Goal: Navigation & Orientation: Find specific page/section

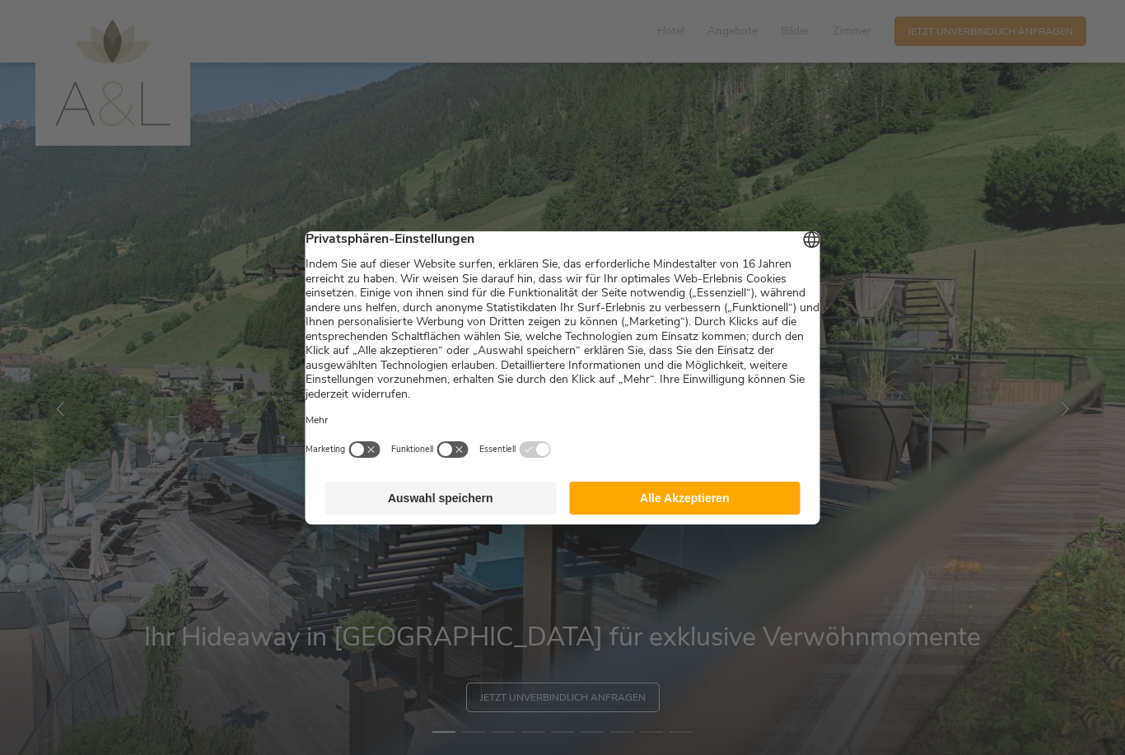
click at [705, 515] on button "Alle Akzeptieren" at bounding box center [684, 498] width 231 height 33
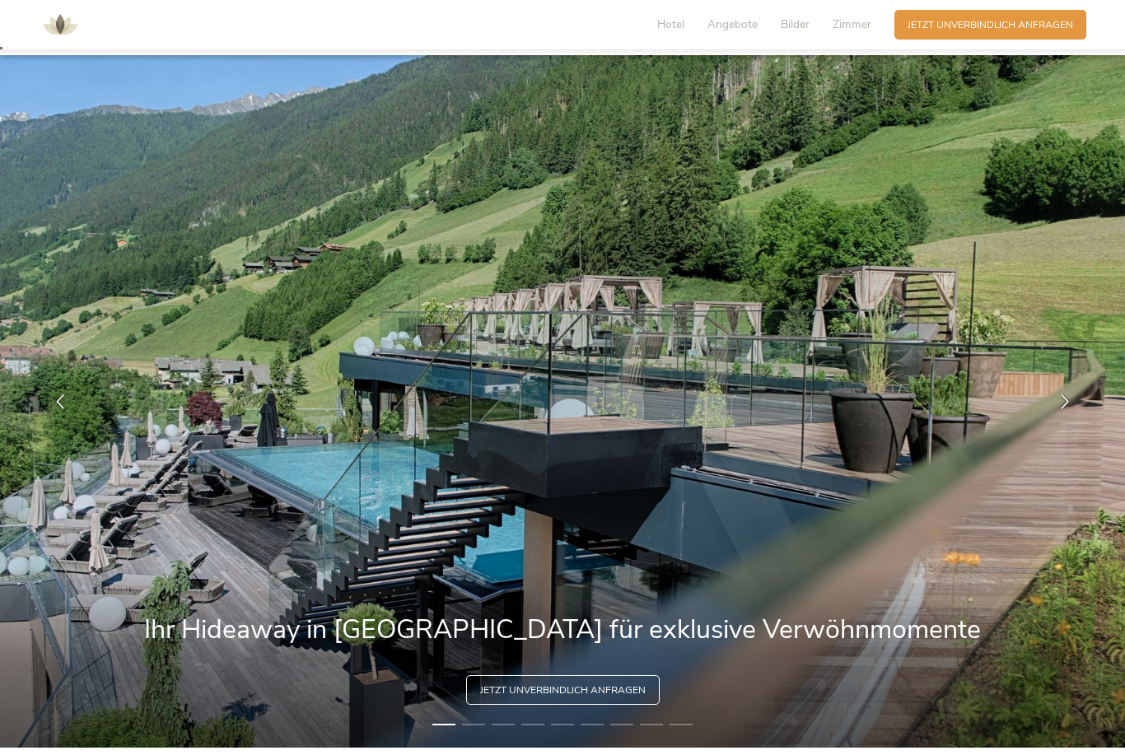
scroll to position [9, 0]
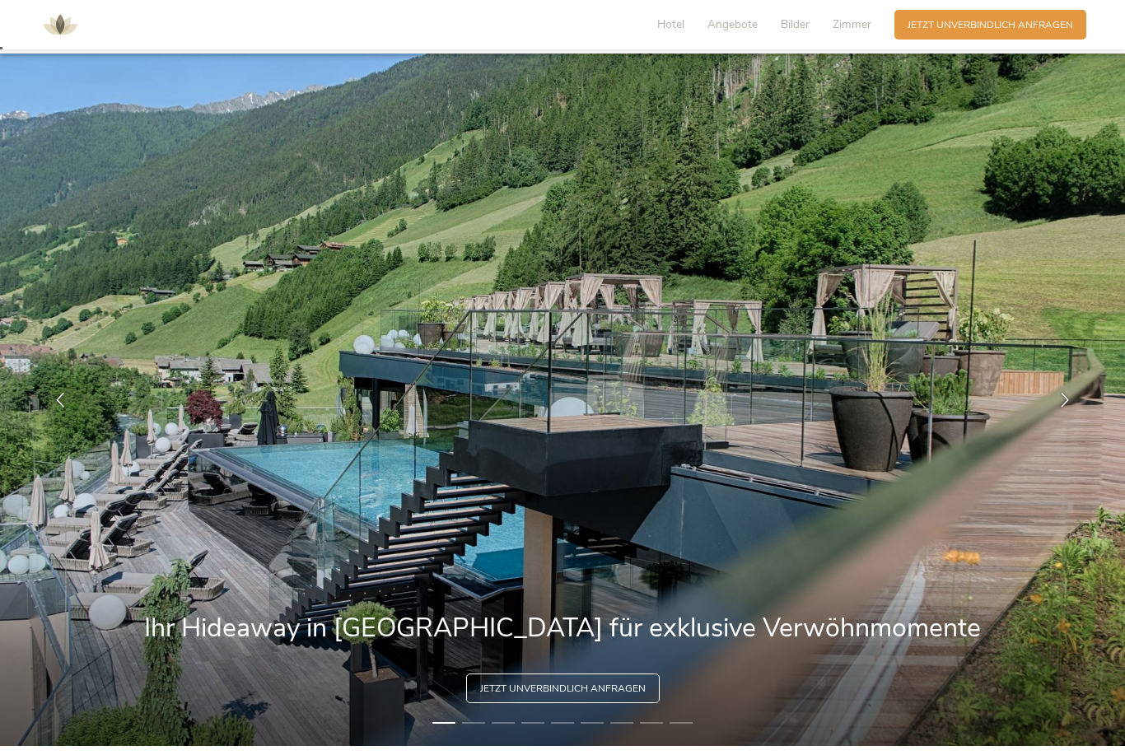
click at [857, 18] on span "Zimmer" at bounding box center [852, 24] width 39 height 16
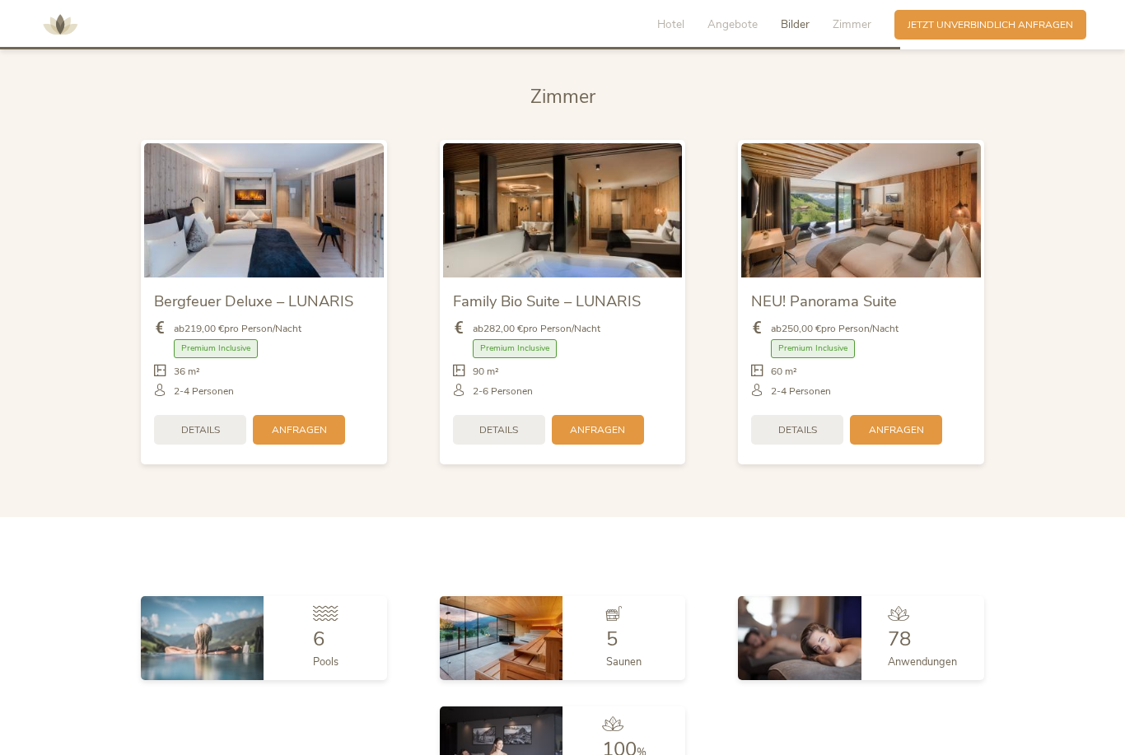
scroll to position [3378, 0]
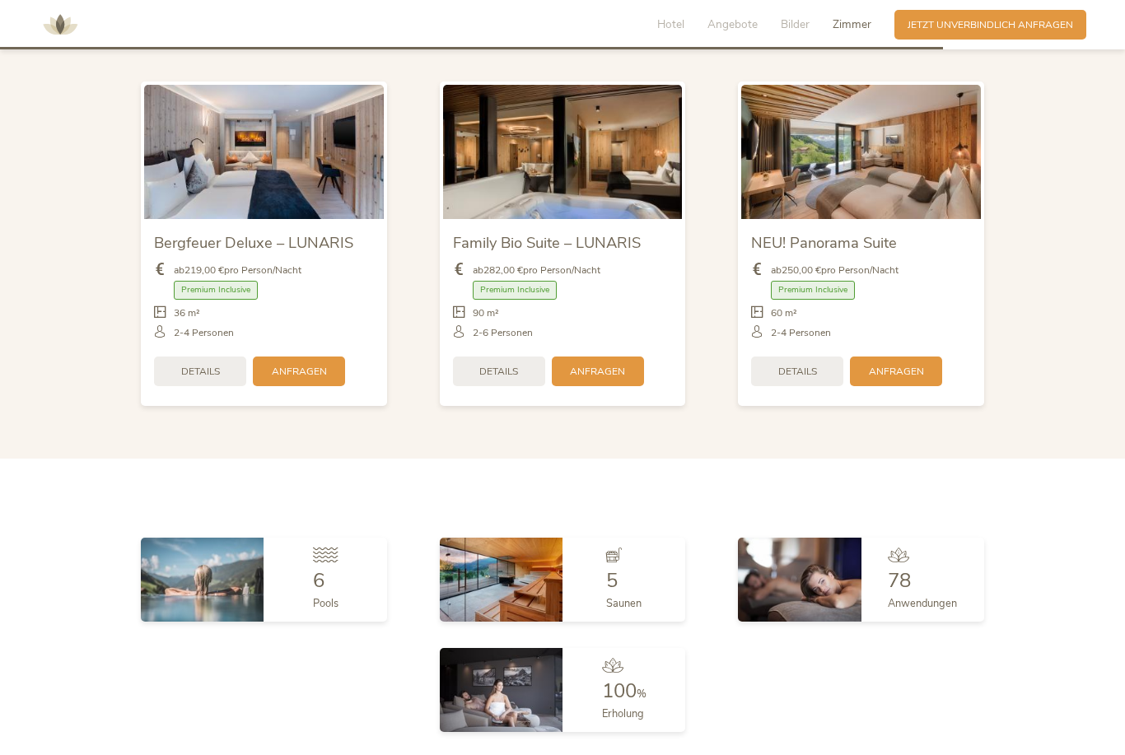
click at [1079, 273] on section "[PERSON_NAME] Bergfeuer Deluxe – LUNARIS ab 219,00 € pro Person/Nacht Premium I…" at bounding box center [562, 223] width 1125 height 474
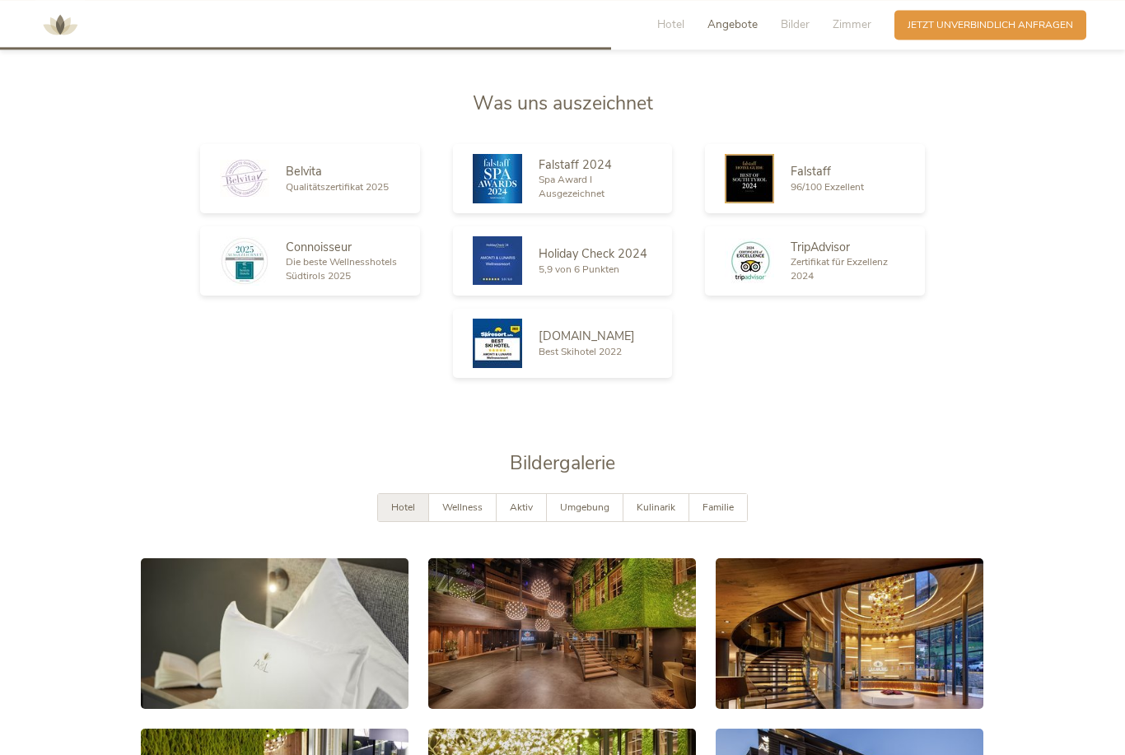
scroll to position [2229, 0]
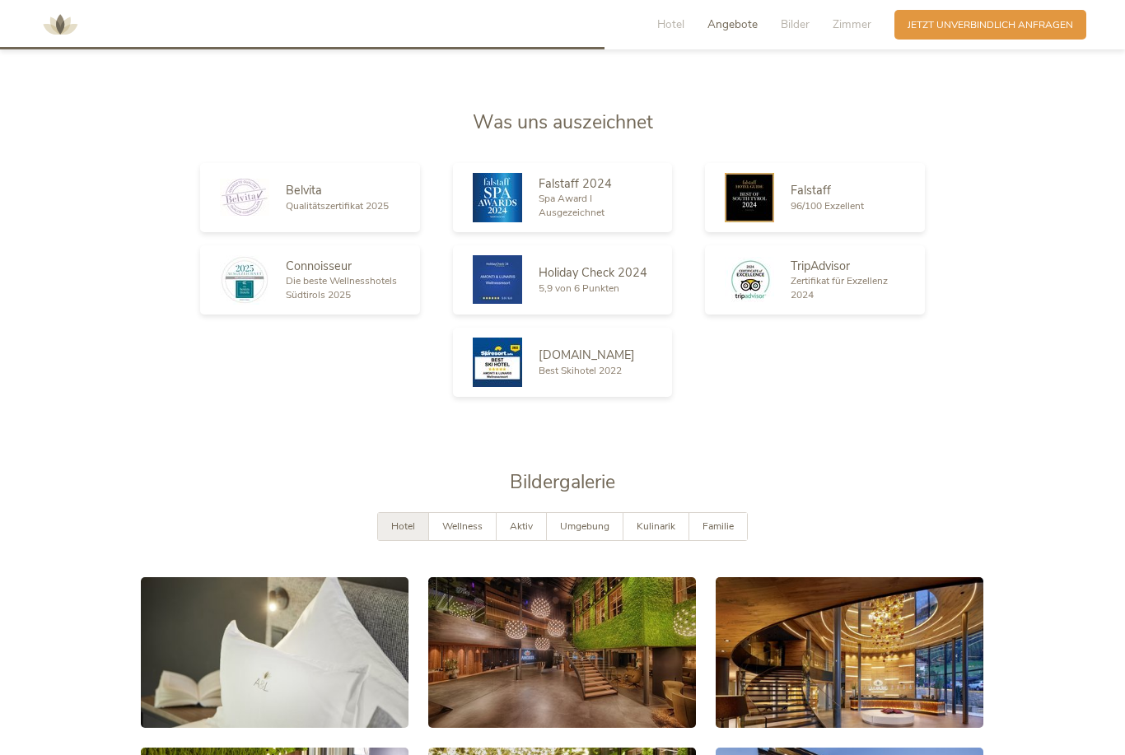
click at [872, 14] on div "Hotel Angebote Bilder Zimmer" at bounding box center [768, 25] width 254 height 30
click at [800, 27] on span "Bilder" at bounding box center [795, 24] width 29 height 16
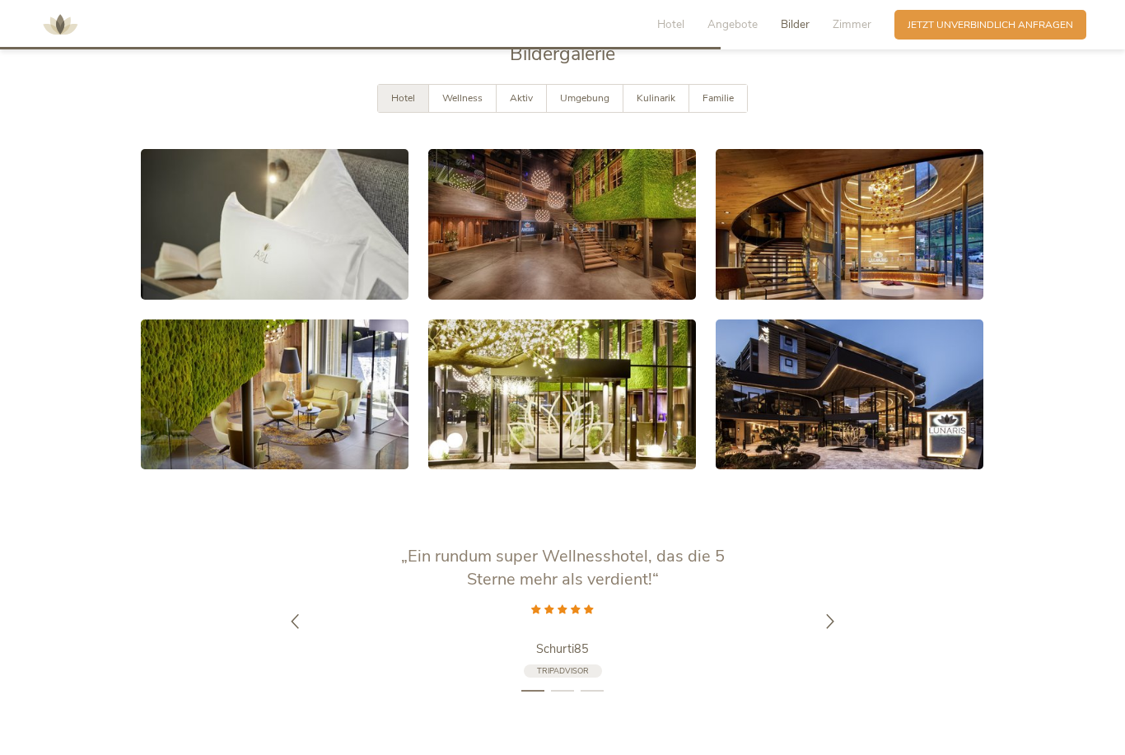
click at [856, 20] on span "Zimmer" at bounding box center [852, 24] width 39 height 16
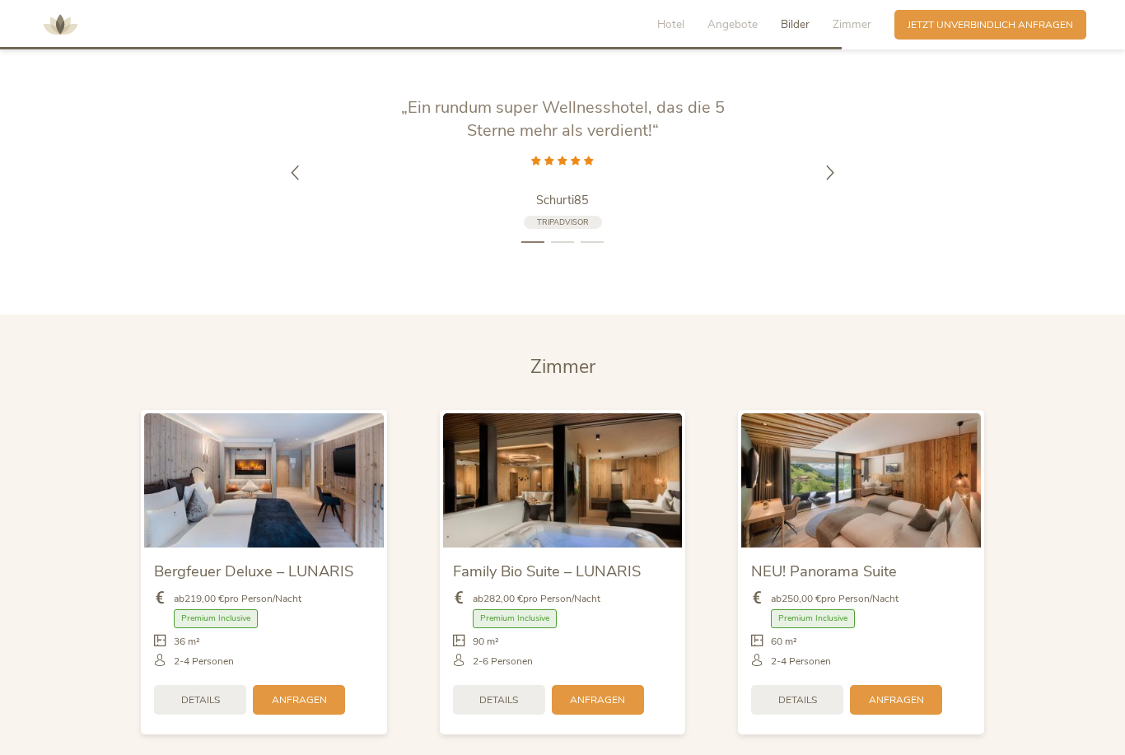
click at [674, 28] on span "Hotel" at bounding box center [670, 24] width 27 height 16
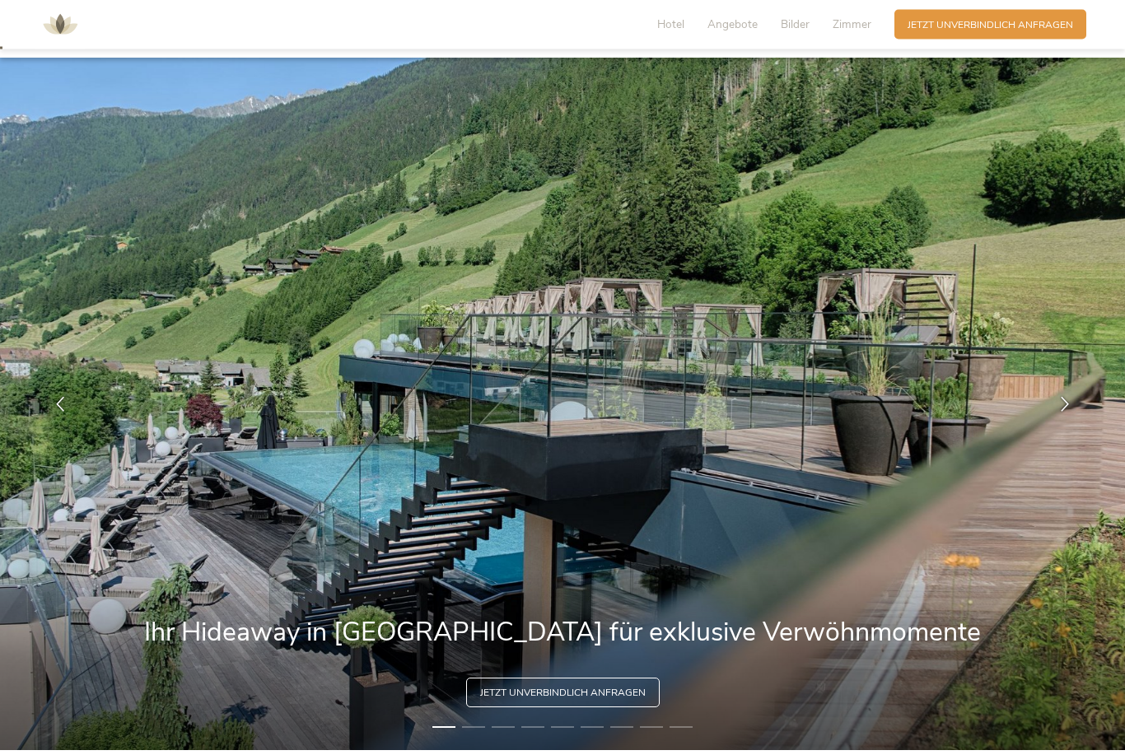
scroll to position [0, 0]
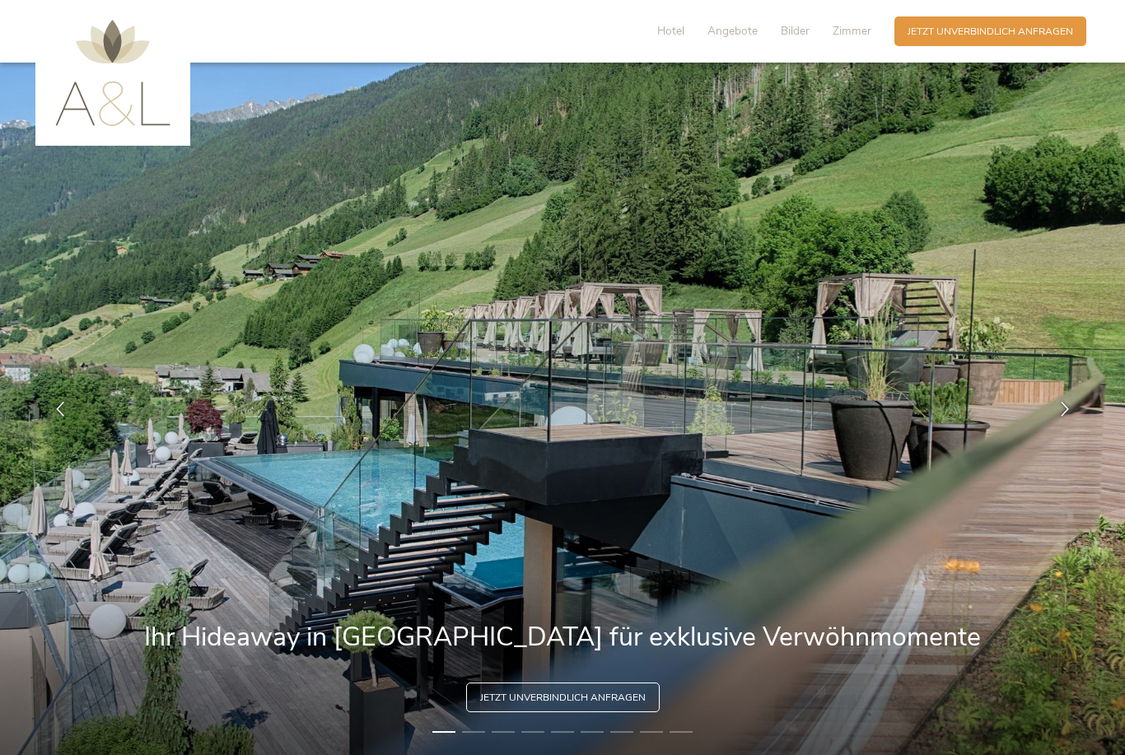
click at [1088, 96] on img at bounding box center [562, 409] width 1125 height 693
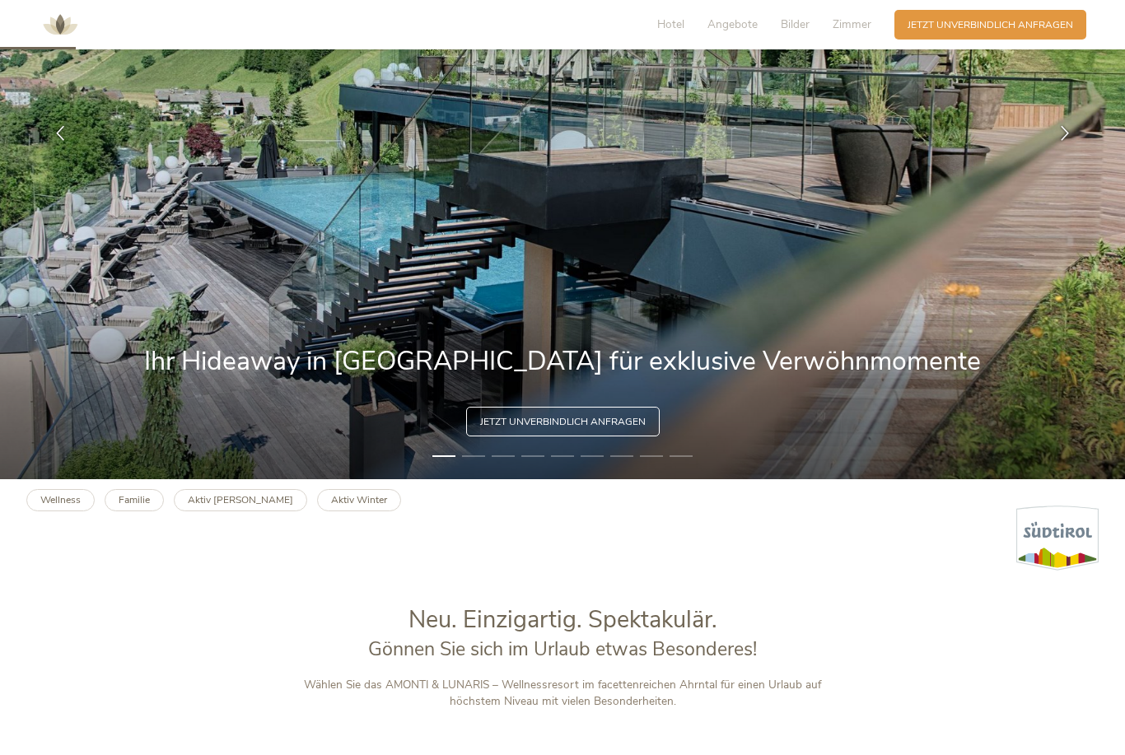
scroll to position [278, 0]
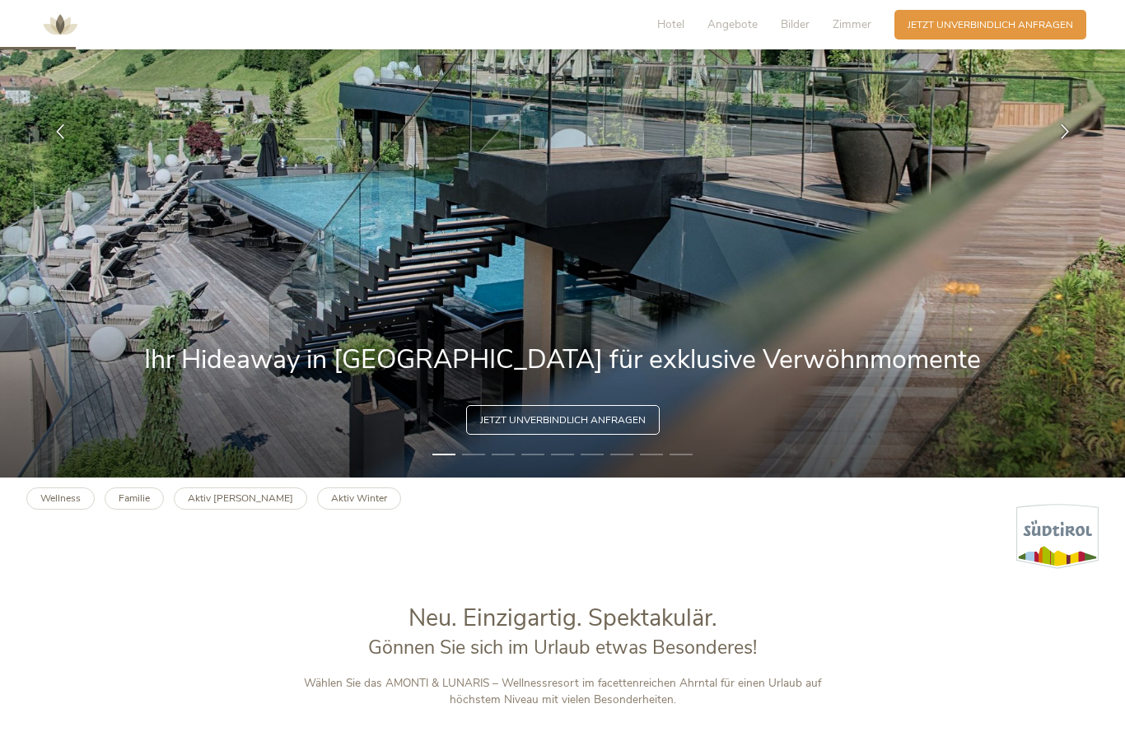
click at [236, 505] on b "Aktiv [PERSON_NAME]" at bounding box center [240, 498] width 105 height 13
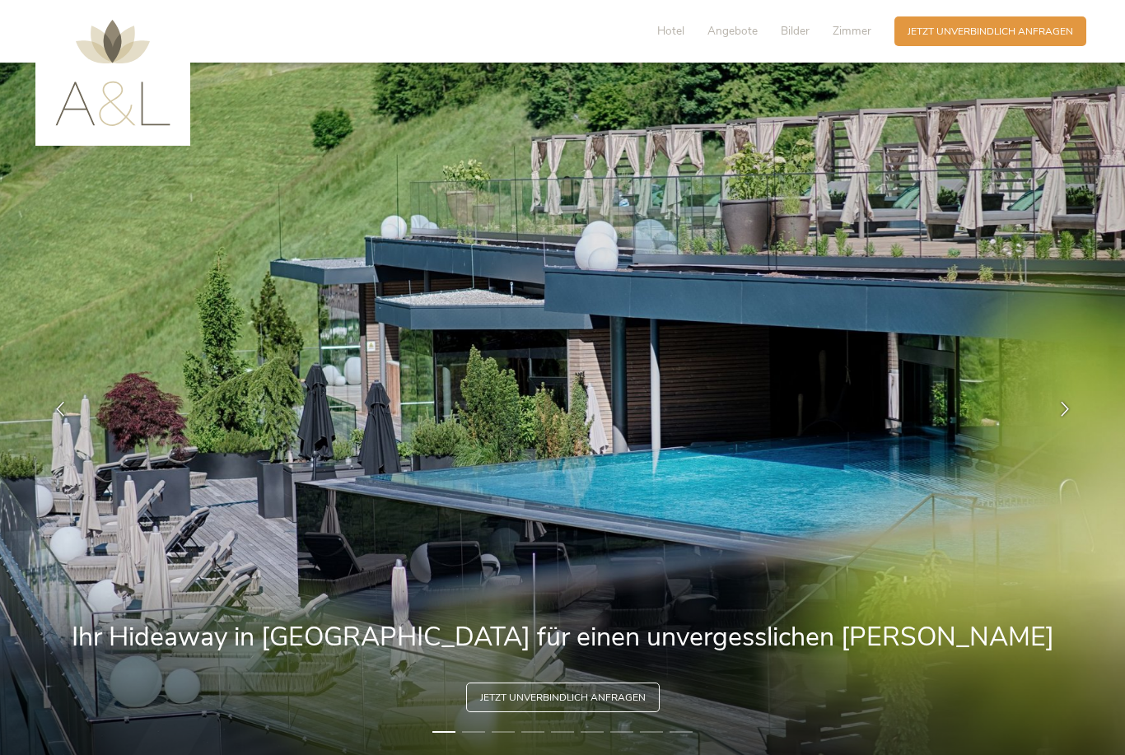
click at [735, 31] on span "Angebote" at bounding box center [732, 31] width 50 height 16
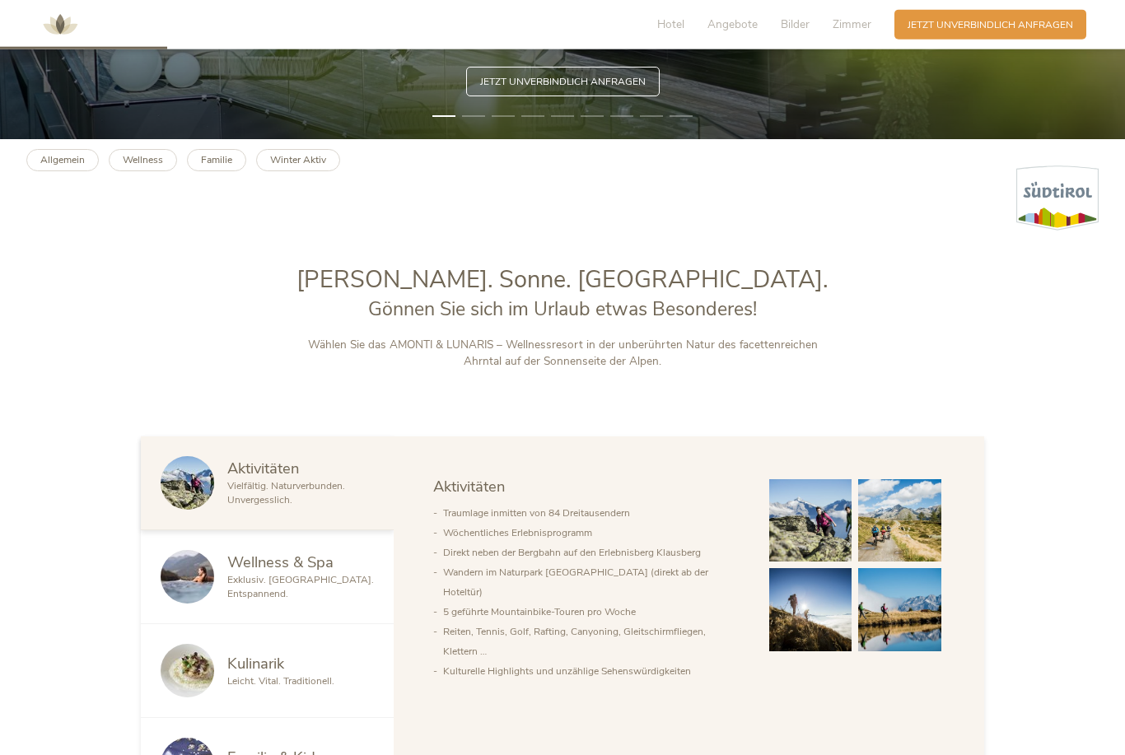
scroll to position [584, 0]
